Goal: Transaction & Acquisition: Purchase product/service

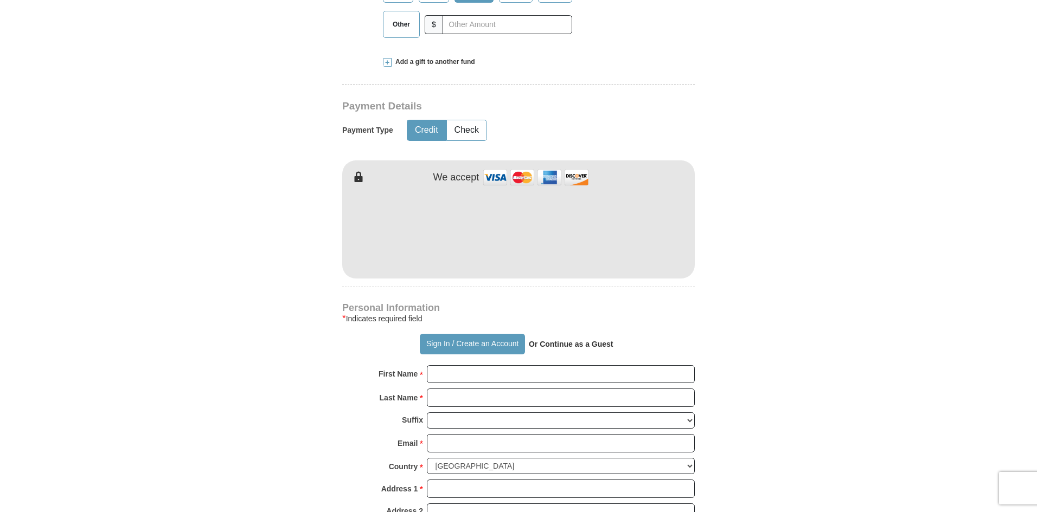
scroll to position [488, 0]
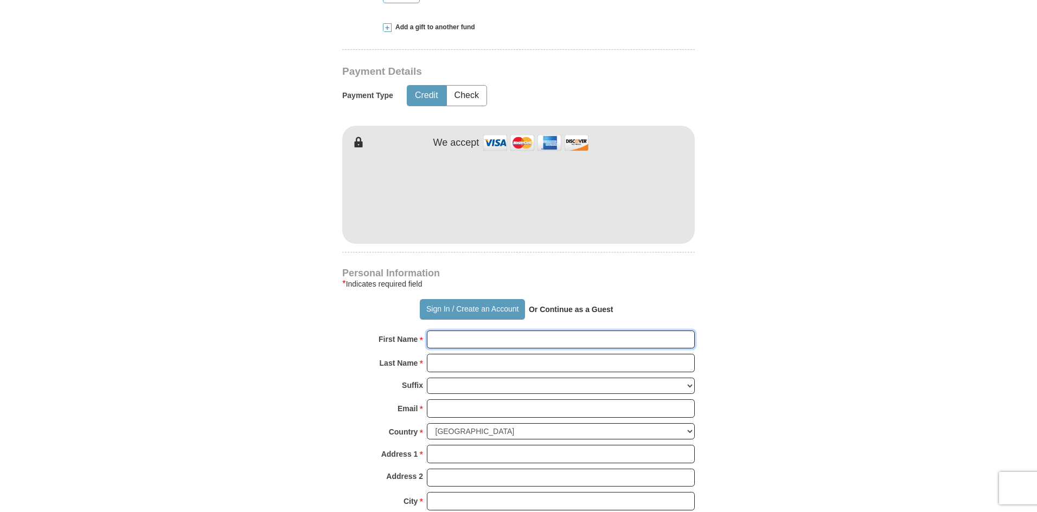
click at [454, 339] on input "First Name *" at bounding box center [561, 340] width 268 height 18
type input "[PERSON_NAME]"
type input "mmaduabuchi"
click at [448, 390] on select "[PERSON_NAME] I II III IV V VI" at bounding box center [561, 386] width 268 height 17
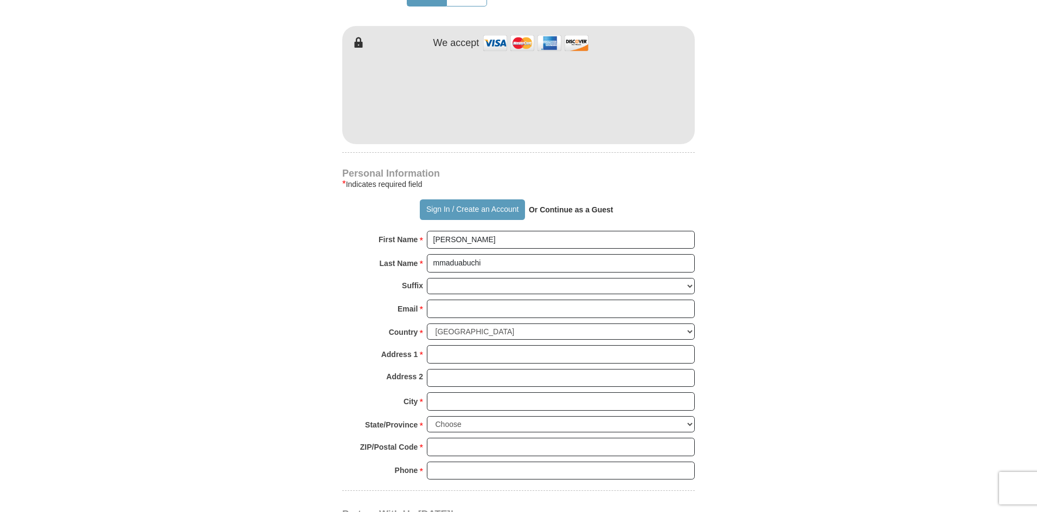
scroll to position [651, 0]
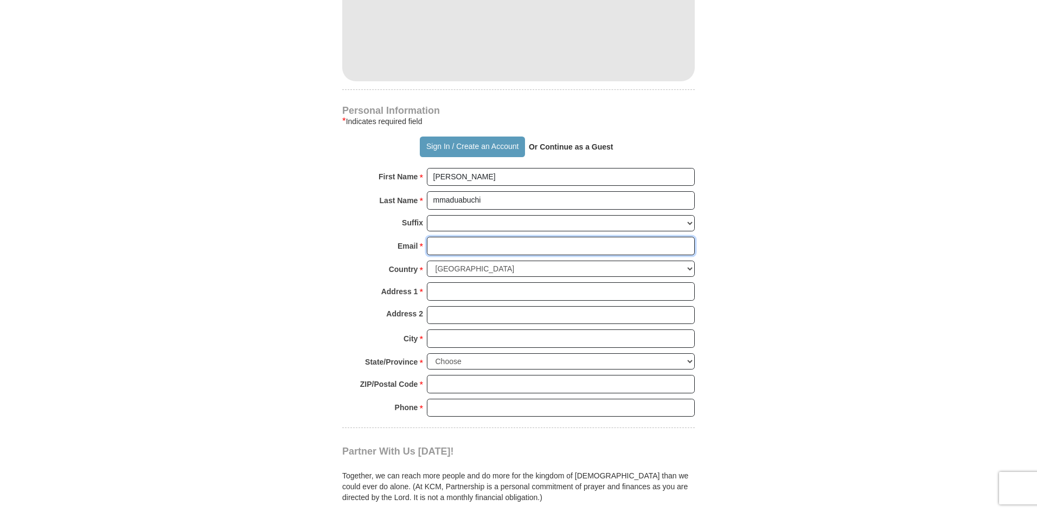
click at [455, 249] on input "Email *" at bounding box center [561, 246] width 268 height 18
type input "[EMAIL_ADDRESS][DOMAIN_NAME]"
type input "[STREET_ADDRESS][PERSON_NAME]"
type input "Charlotte"
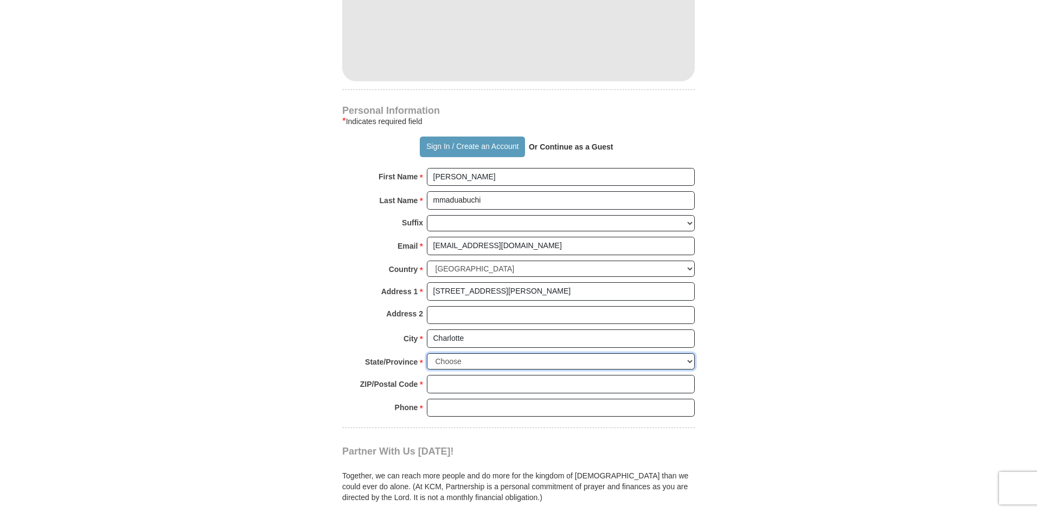
select select "NC"
type input "28277"
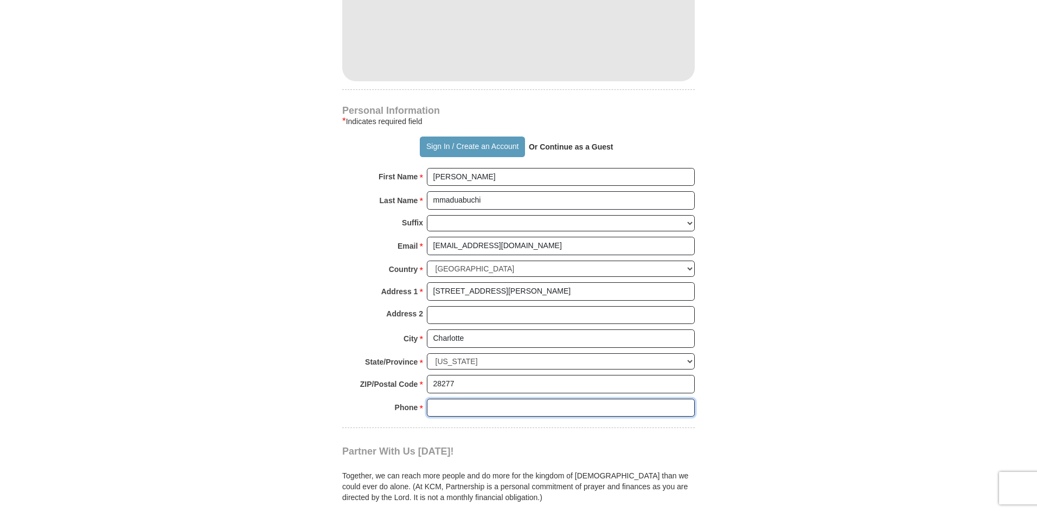
click at [449, 410] on input "Phone * *" at bounding box center [561, 408] width 268 height 18
drag, startPoint x: 495, startPoint y: 411, endPoint x: 450, endPoint y: 407, distance: 45.2
click at [450, 407] on input "6789203939" at bounding box center [561, 408] width 268 height 18
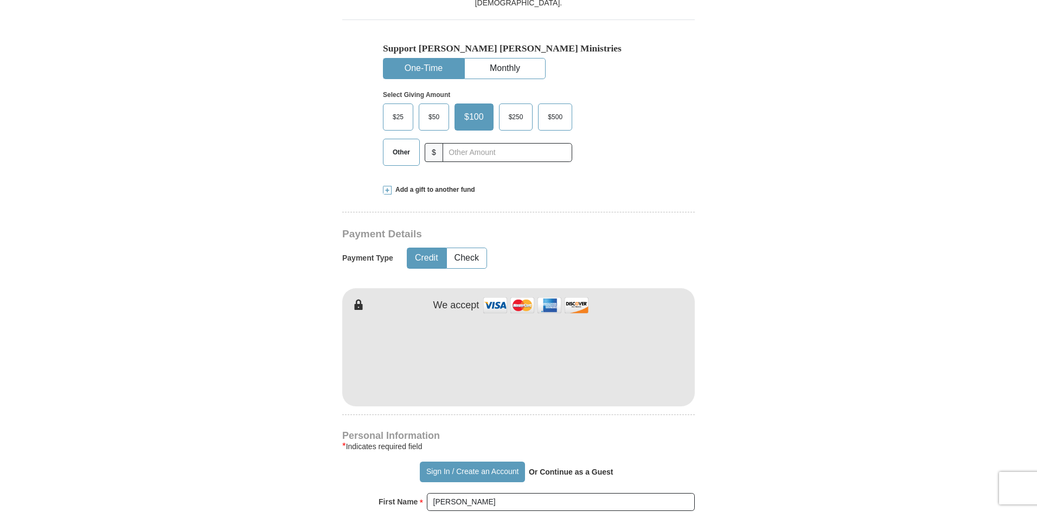
scroll to position [271, 0]
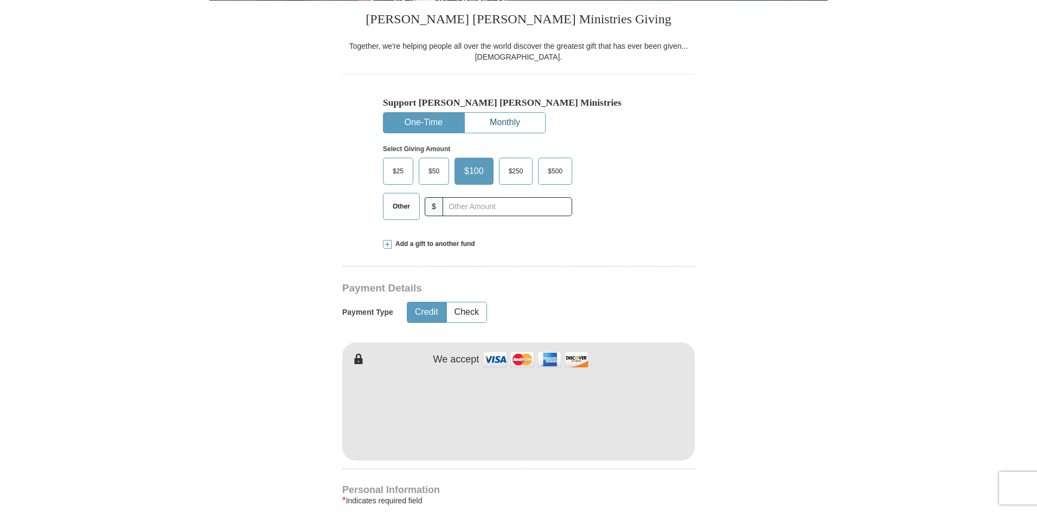
type input "6789358476"
drag, startPoint x: 499, startPoint y: 120, endPoint x: 482, endPoint y: 120, distance: 16.8
click at [499, 120] on button "Monthly" at bounding box center [505, 123] width 80 height 20
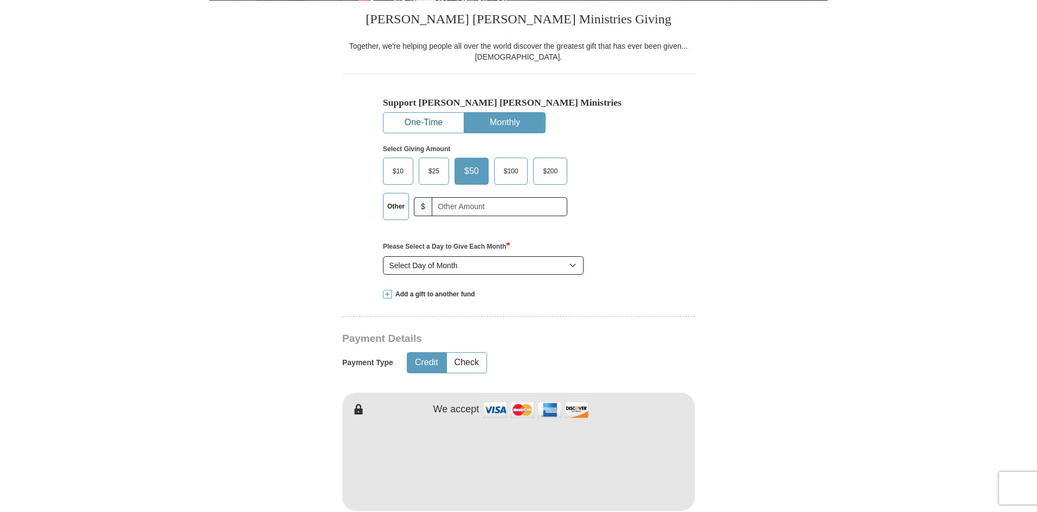
click at [440, 121] on button "One-Time" at bounding box center [423, 123] width 80 height 20
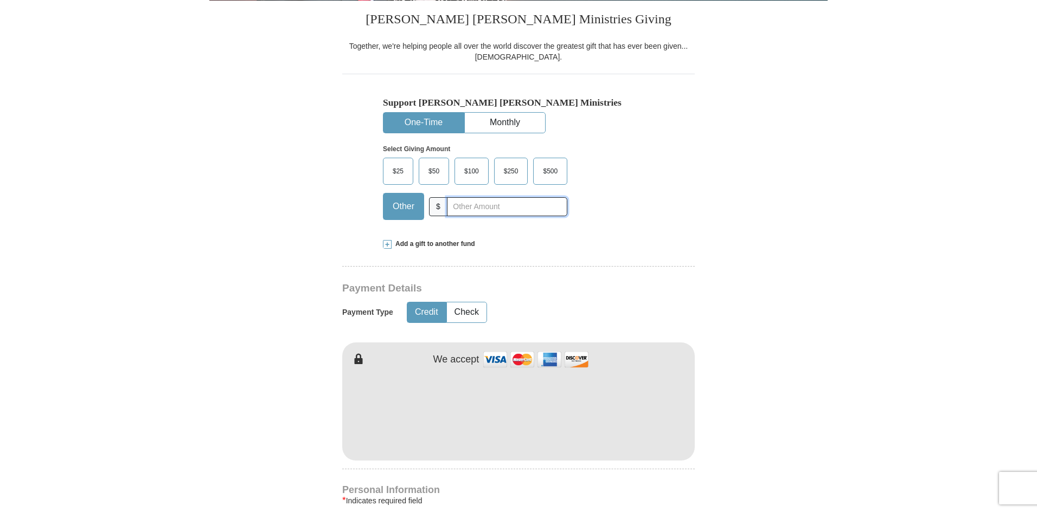
click at [462, 208] on input "text" at bounding box center [507, 206] width 120 height 19
click at [470, 175] on span "$100" at bounding box center [471, 171] width 25 height 16
click at [0, 0] on input "$100" at bounding box center [0, 0] width 0 height 0
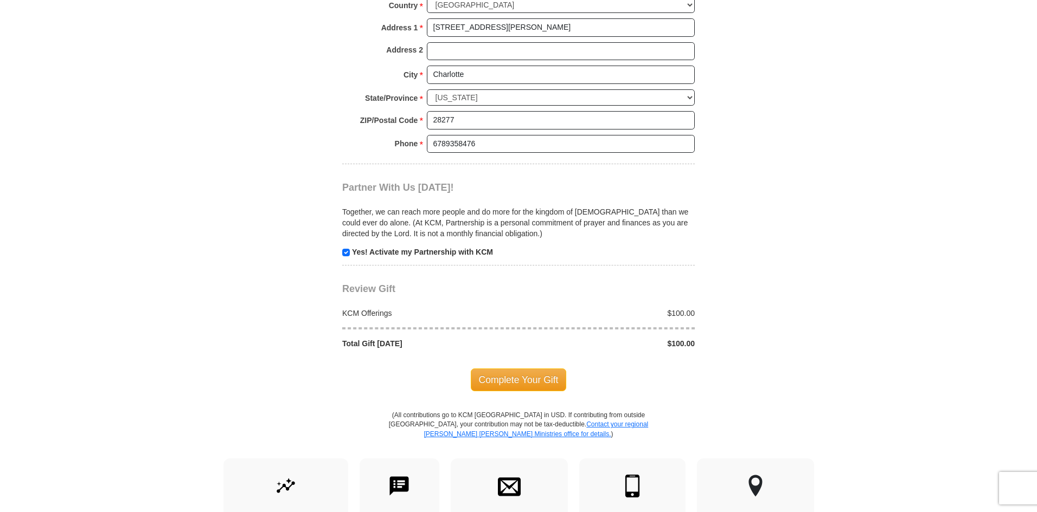
scroll to position [912, 0]
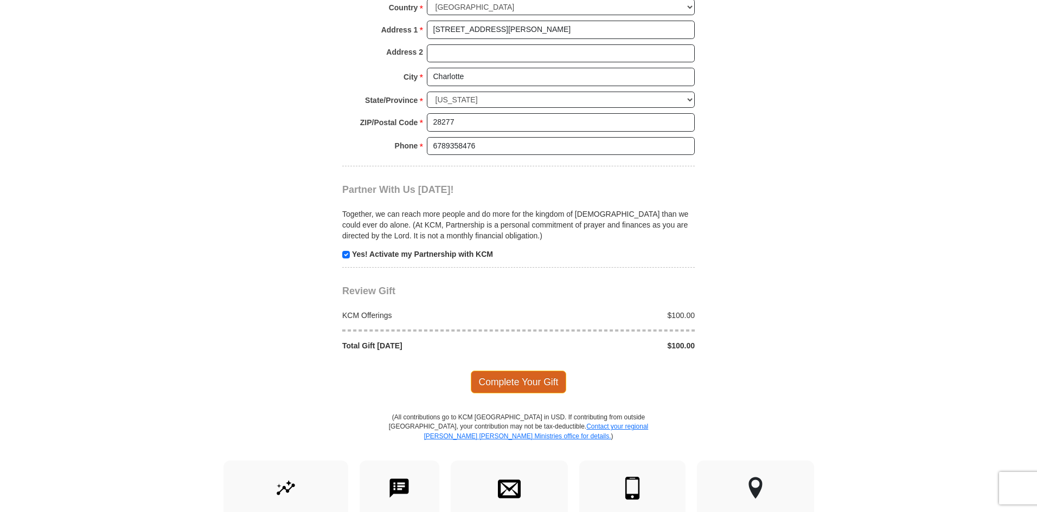
click at [514, 381] on span "Complete Your Gift" at bounding box center [519, 382] width 96 height 23
